Goal: Task Accomplishment & Management: Use online tool/utility

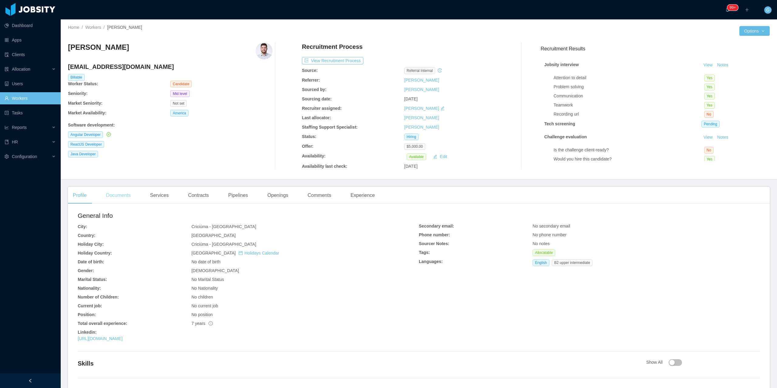
click at [114, 197] on div "Documents" at bounding box center [118, 195] width 34 height 17
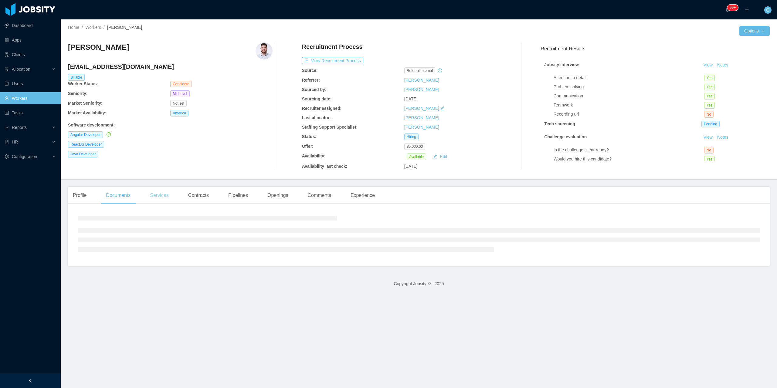
click at [153, 201] on div "Services" at bounding box center [159, 195] width 28 height 17
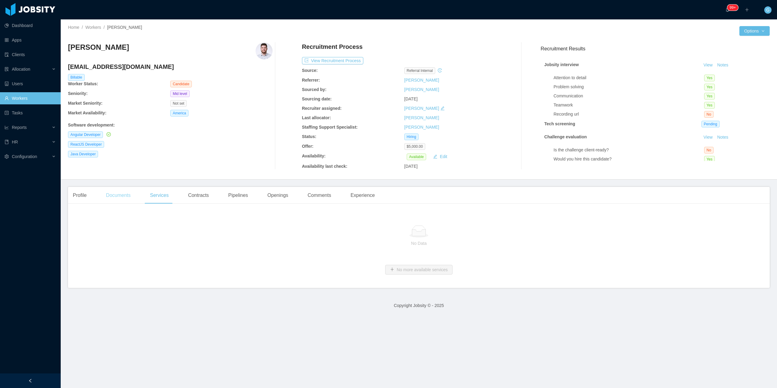
click at [117, 200] on div "Documents" at bounding box center [118, 195] width 34 height 17
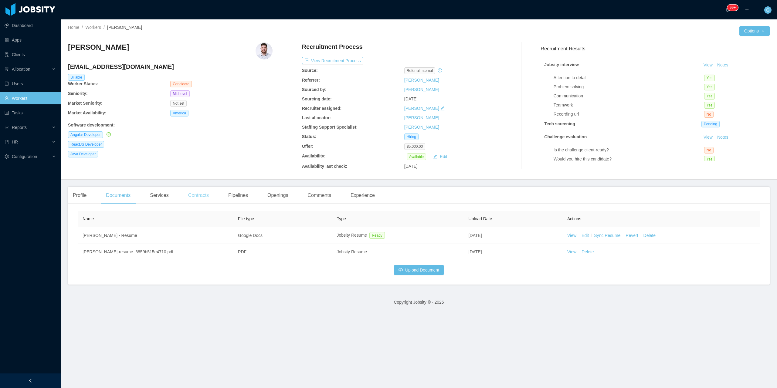
click at [194, 196] on div "Contracts" at bounding box center [198, 195] width 30 height 17
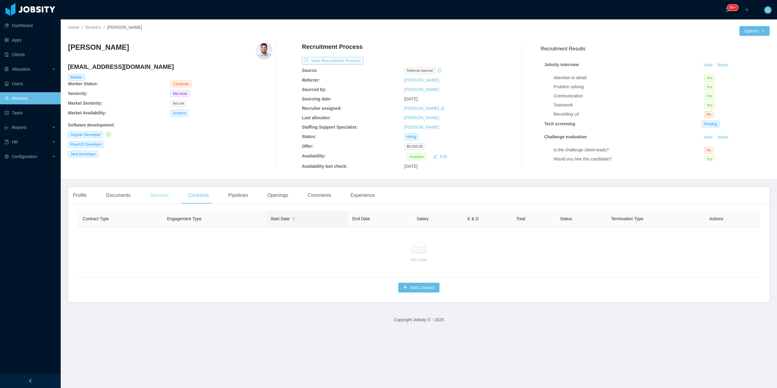
click at [161, 201] on div "Services" at bounding box center [159, 195] width 28 height 17
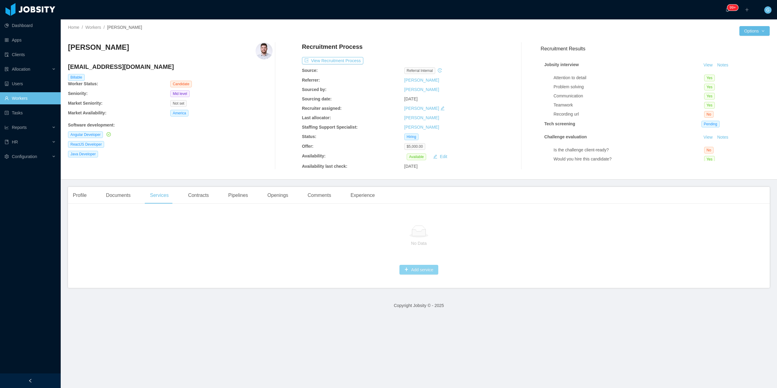
click at [424, 273] on button "Add service" at bounding box center [418, 270] width 39 height 10
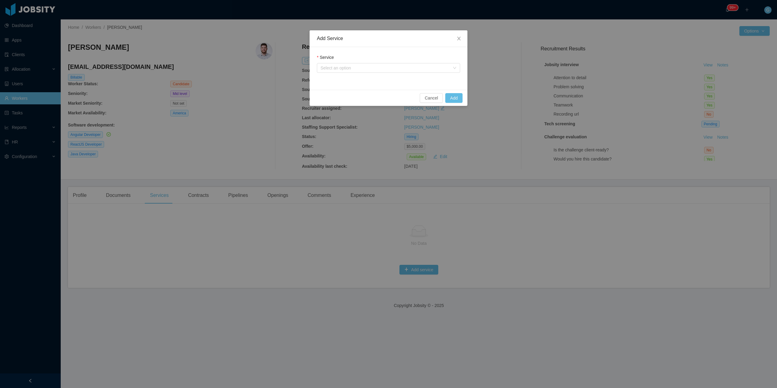
click at [339, 62] on div "Service" at bounding box center [388, 58] width 143 height 9
click at [344, 66] on div "Select an option" at bounding box center [384, 68] width 129 height 6
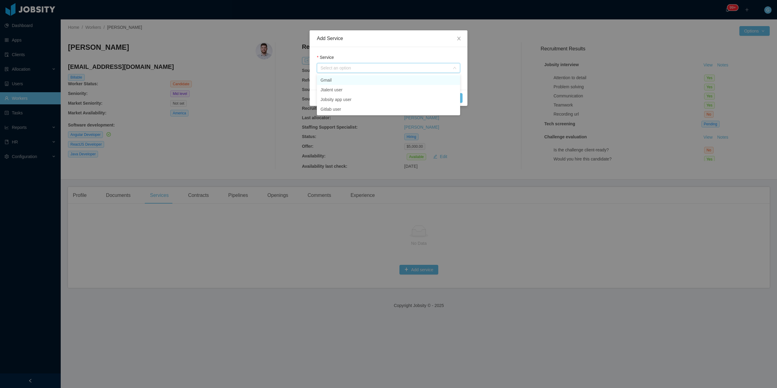
click at [347, 84] on li "Gmail" at bounding box center [388, 80] width 143 height 10
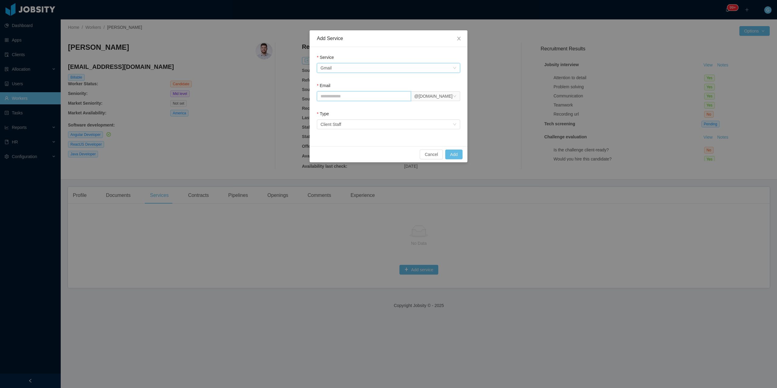
click at [355, 97] on input "Email" at bounding box center [364, 96] width 94 height 10
type input "**********"
click at [410, 124] on div "Select an option Client Staff" at bounding box center [386, 124] width 132 height 9
click at [373, 114] on div "Type" at bounding box center [388, 115] width 143 height 9
click at [453, 158] on button "Add" at bounding box center [453, 155] width 17 height 10
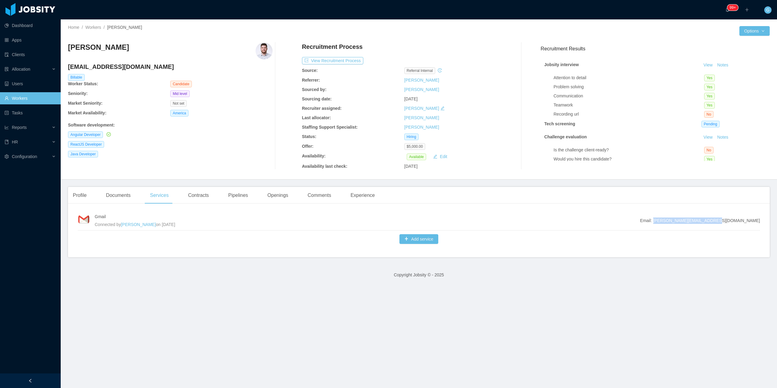
drag, startPoint x: 705, startPoint y: 221, endPoint x: 766, endPoint y: 228, distance: 61.4
click at [766, 228] on main "Home / Workers / [PERSON_NAME] / Options [PERSON_NAME] [EMAIL_ADDRESS][DOMAIN_N…" at bounding box center [419, 203] width 716 height 369
copy span "[PERSON_NAME][EMAIL_ADDRESS][DOMAIN_NAME]"
